Goal: Find contact information: Find contact information

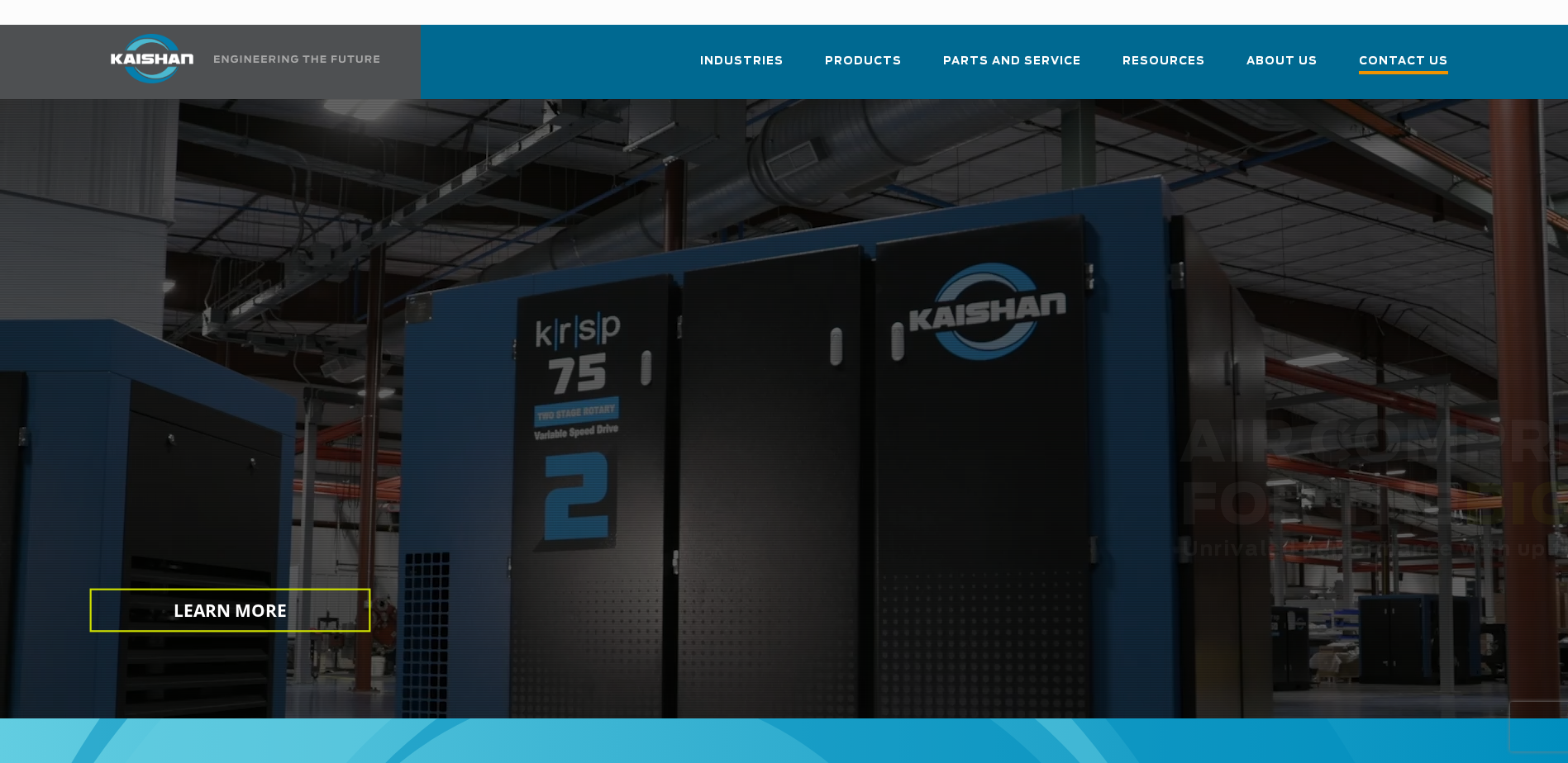
click at [1404, 52] on span "Contact Us" at bounding box center [1403, 63] width 89 height 22
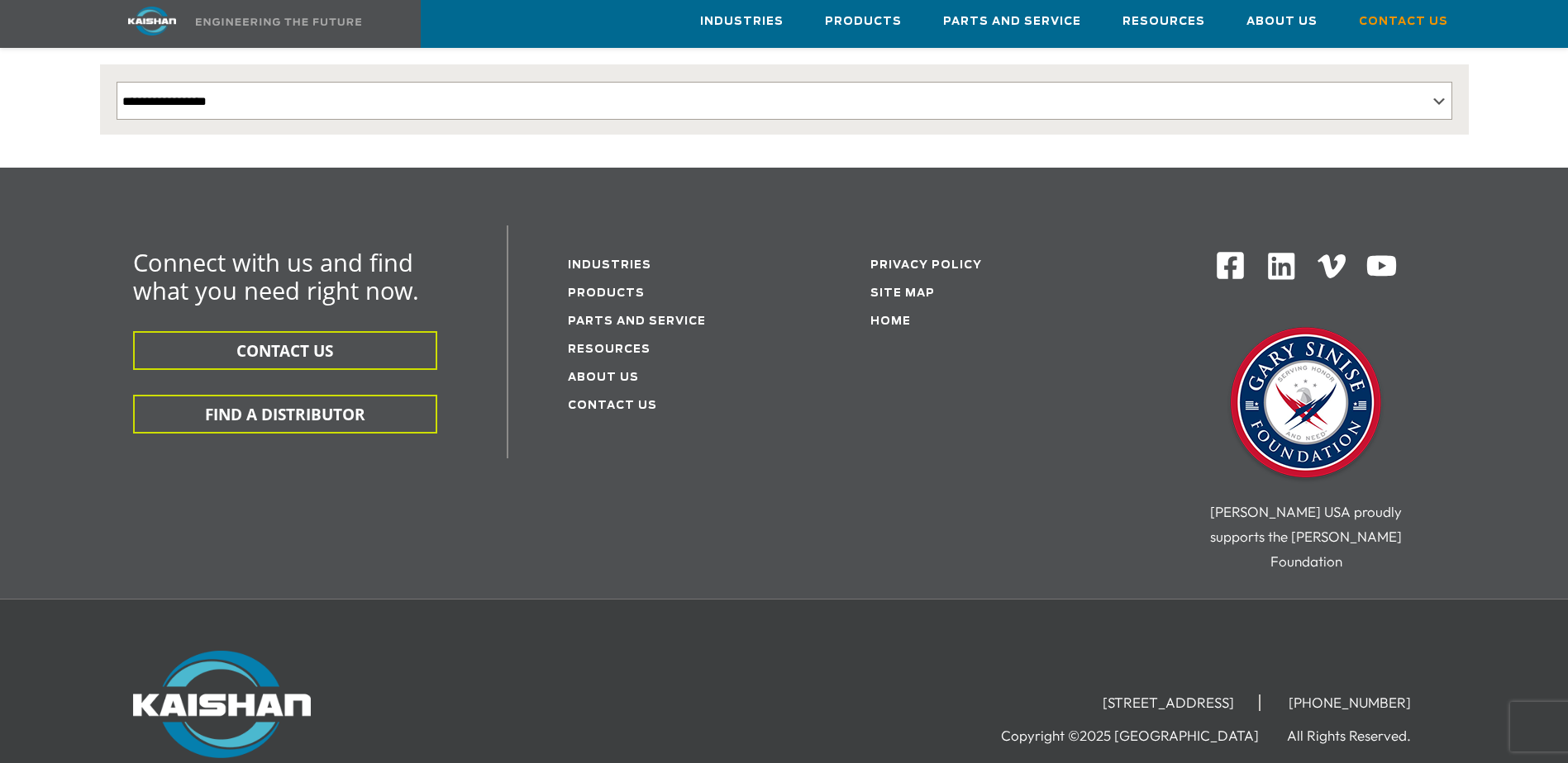
scroll to position [456, 0]
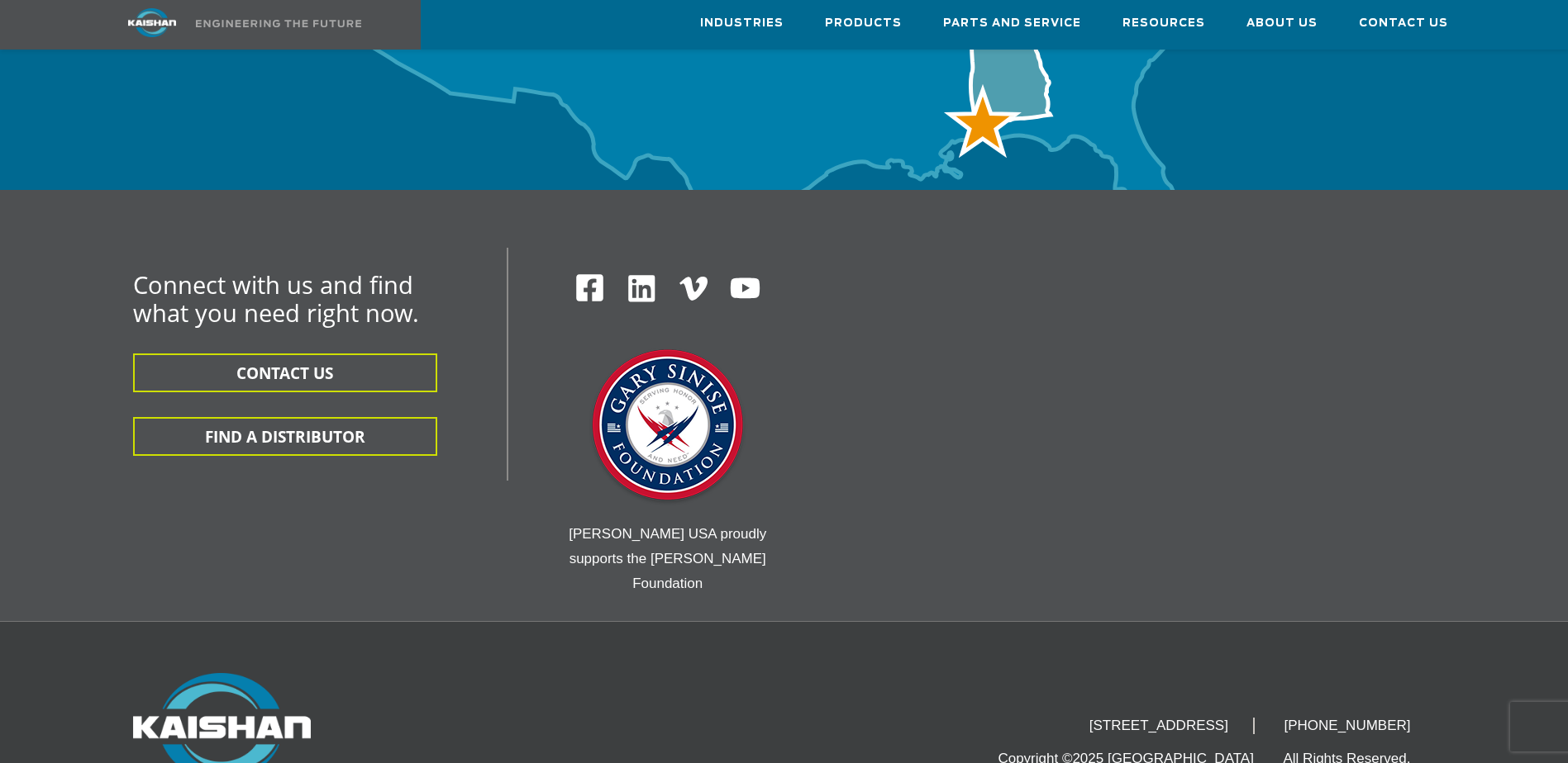
scroll to position [5458, 0]
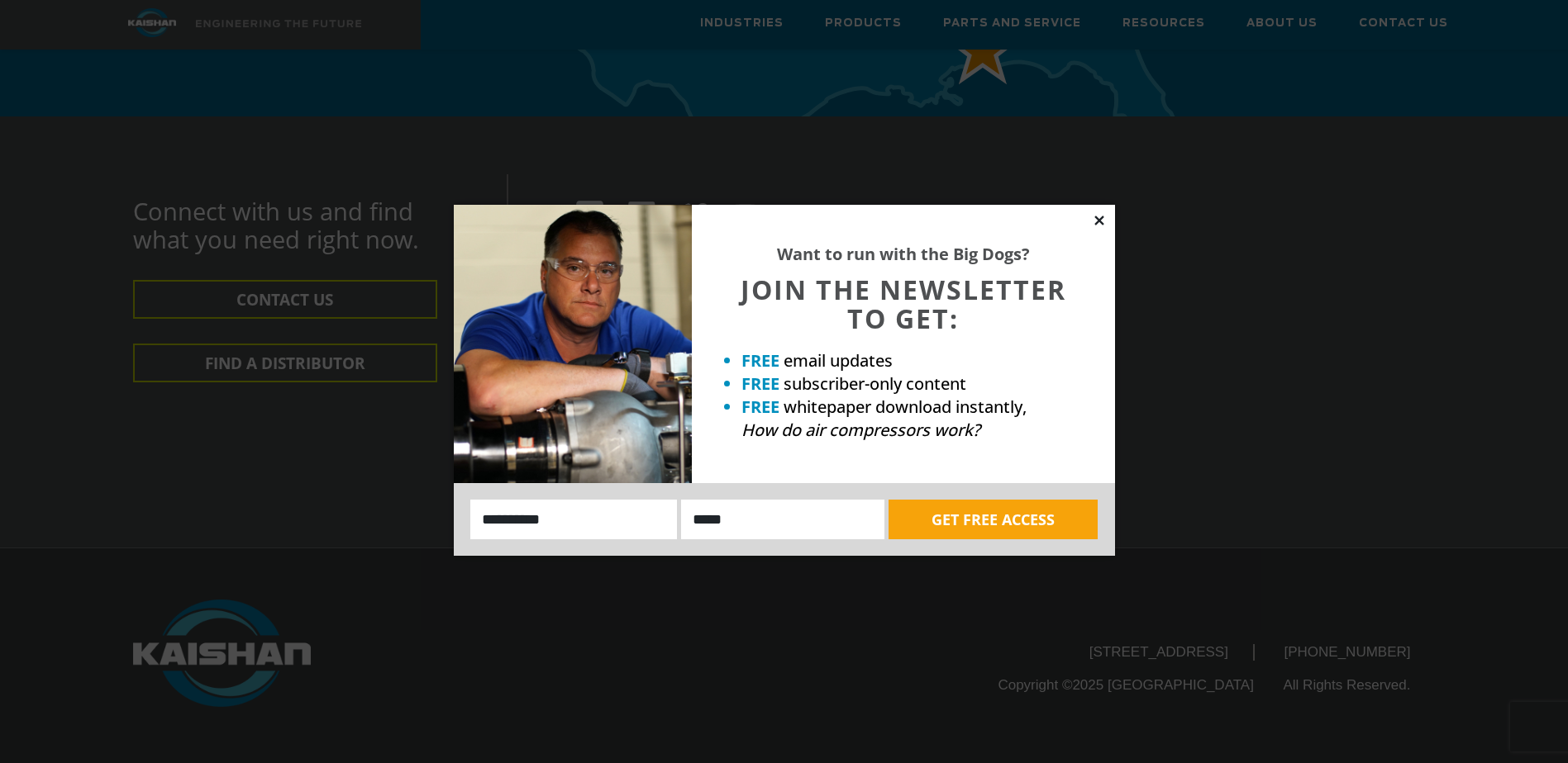
click at [1097, 215] on icon at bounding box center [1099, 221] width 15 height 15
